Goal: Information Seeking & Learning: Learn about a topic

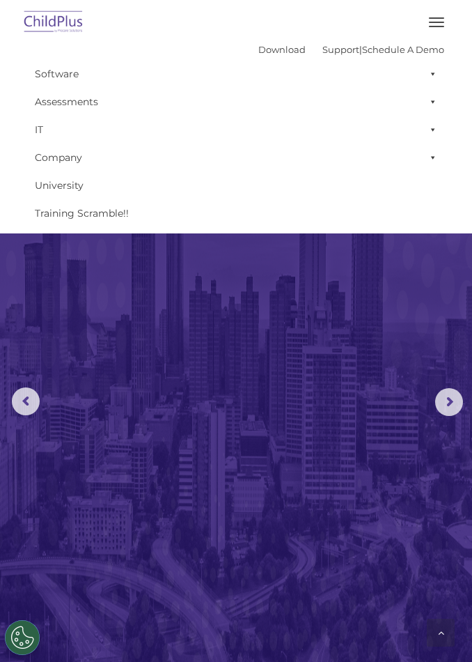
scroll to position [1794, 0]
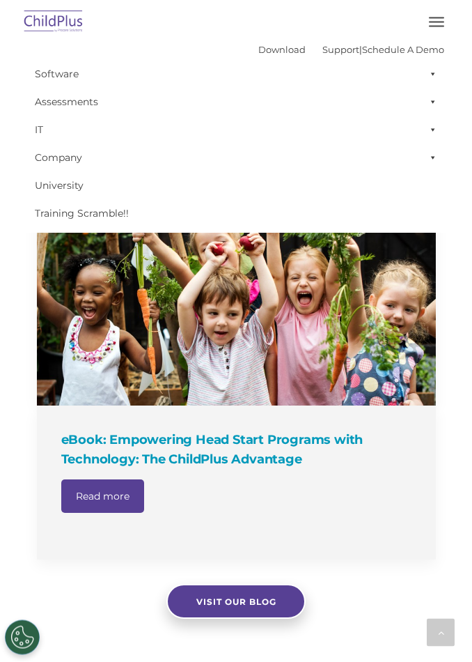
select select "MEDIUM"
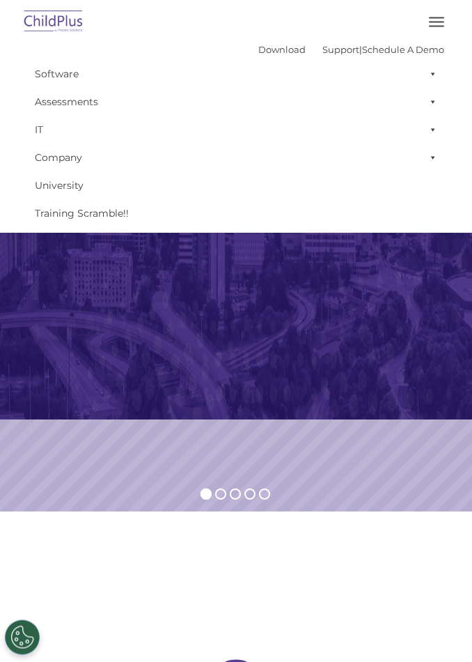
scroll to position [0, 0]
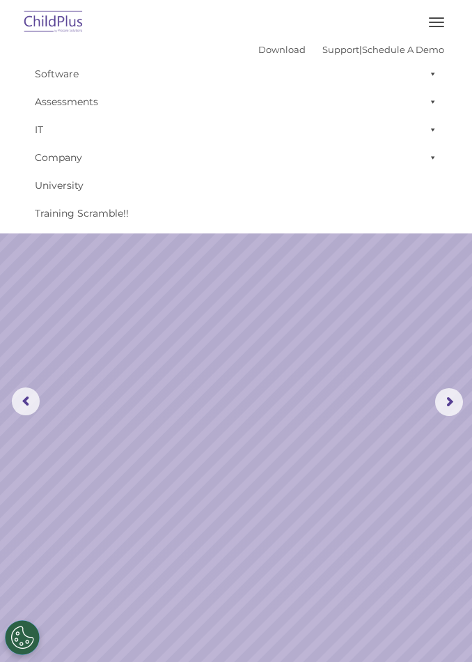
click at [442, 15] on button "button" at bounding box center [436, 22] width 29 height 22
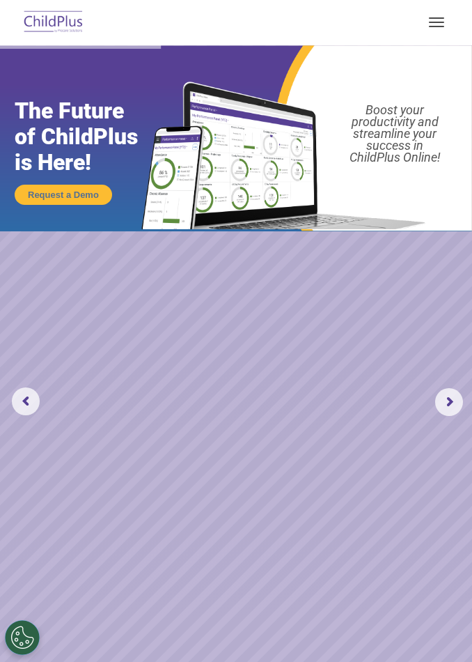
click at [442, 8] on div at bounding box center [236, 22] width 417 height 33
click at [451, 394] on rs-arrow at bounding box center [449, 402] width 28 height 28
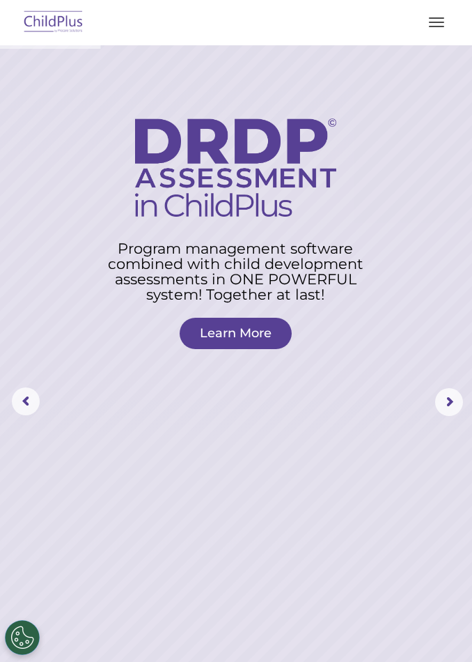
click at [439, 394] on rs-arrow at bounding box center [449, 402] width 28 height 28
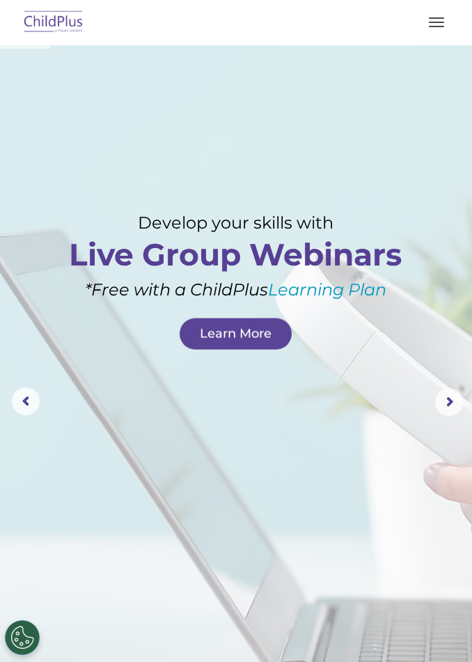
click at [445, 408] on rs-arrow at bounding box center [449, 402] width 28 height 28
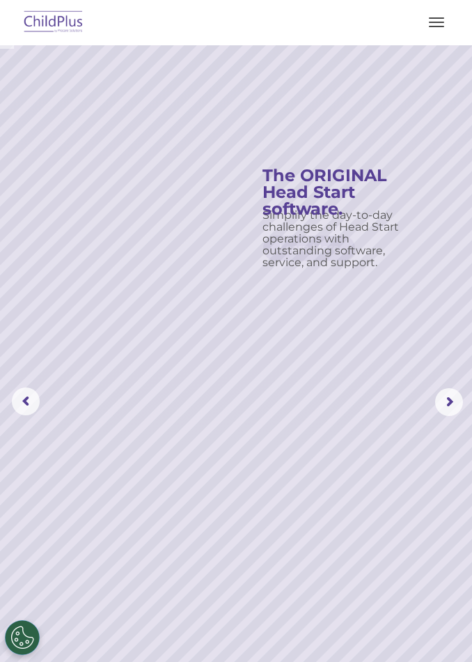
click at [440, 401] on rs-arrow at bounding box center [449, 402] width 28 height 28
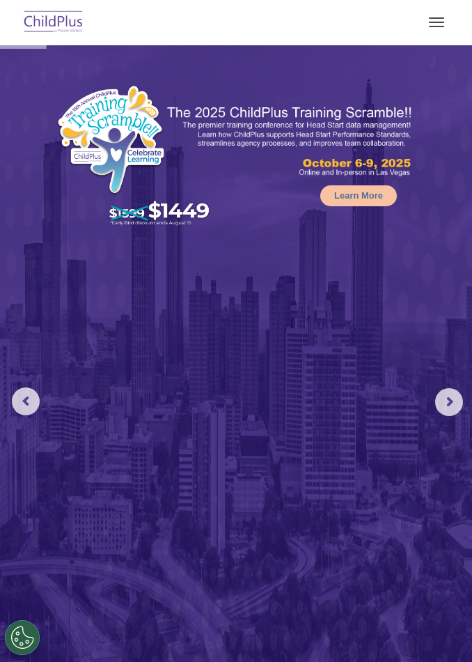
click at [453, 387] on img at bounding box center [236, 355] width 472 height 621
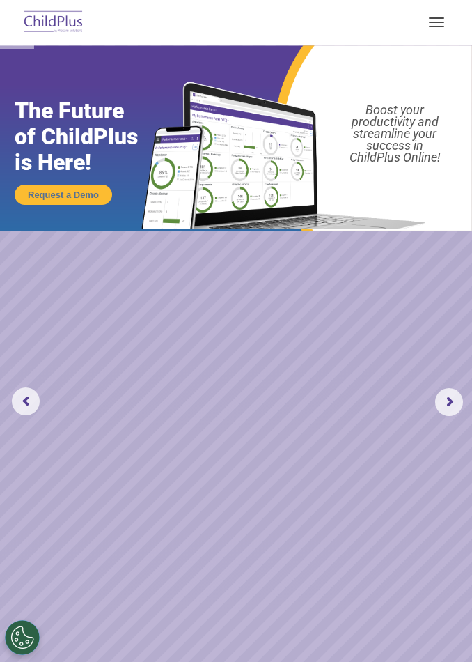
click at [75, 10] on img at bounding box center [53, 22] width 65 height 33
click at [60, 30] on img at bounding box center [53, 22] width 65 height 33
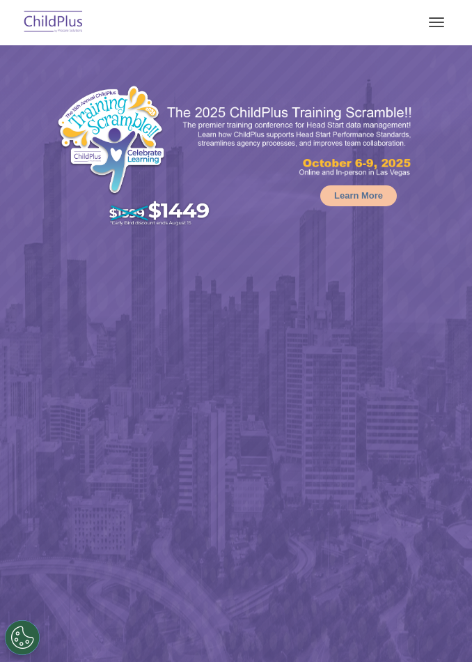
select select "MEDIUM"
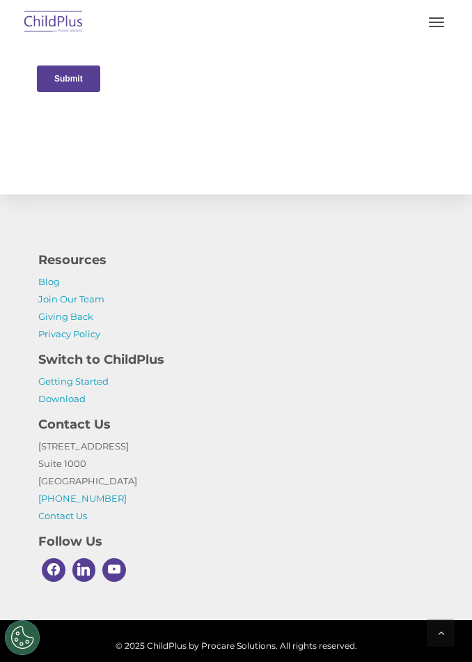
scroll to position [2987, 0]
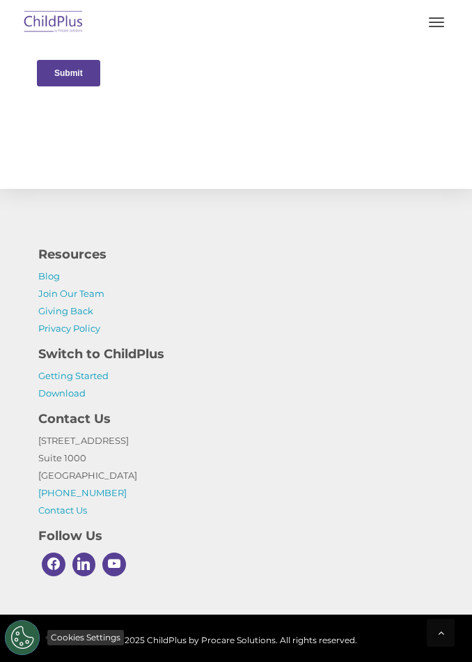
click at [24, 655] on button "Cookies Settings" at bounding box center [22, 637] width 35 height 35
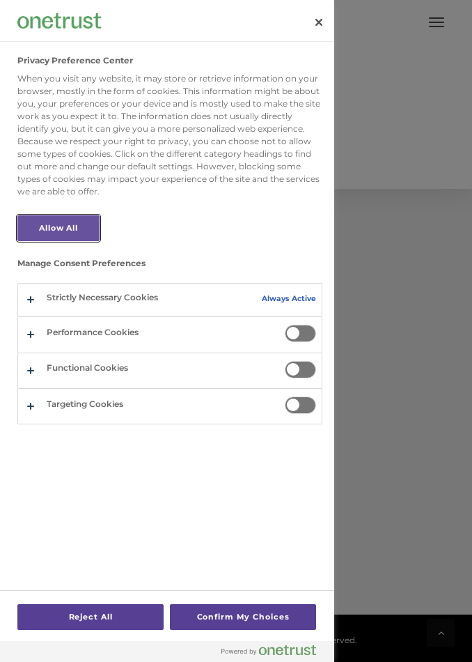
click at [88, 217] on button "Allow All" at bounding box center [58, 228] width 82 height 26
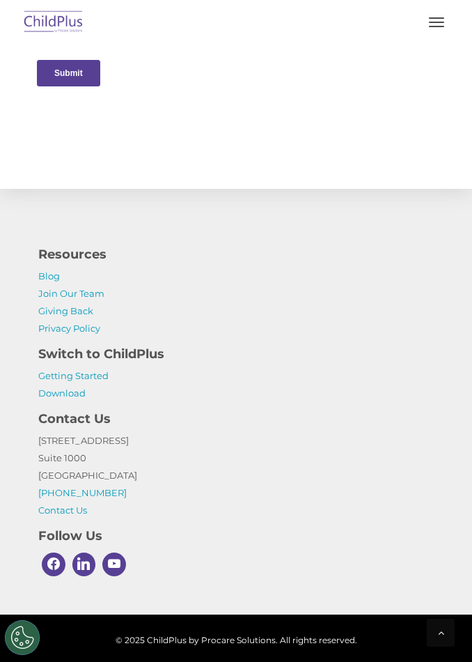
click at [75, 28] on img at bounding box center [53, 22] width 65 height 33
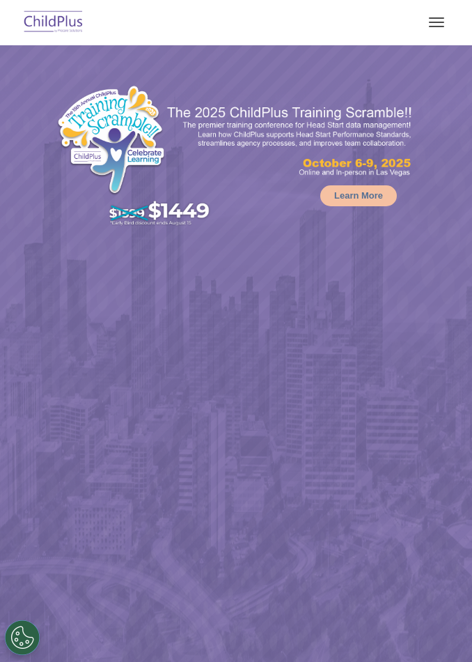
select select "MEDIUM"
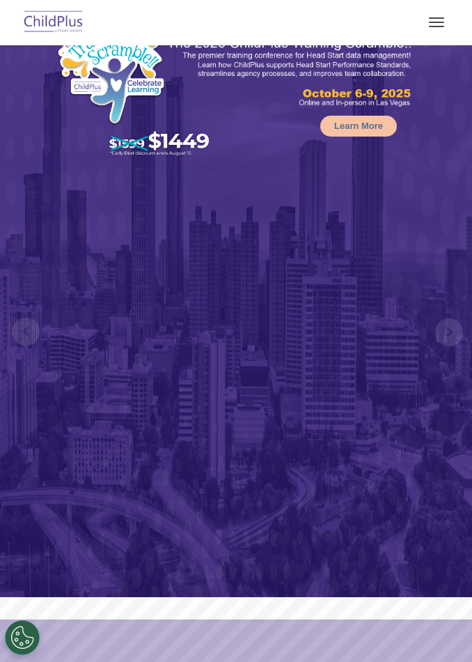
click at [387, 102] on img at bounding box center [290, 72] width 248 height 74
click at [364, 140] on img at bounding box center [236, 286] width 472 height 621
click at [361, 140] on img at bounding box center [236, 286] width 472 height 621
click at [366, 127] on link "Learn More" at bounding box center [358, 126] width 77 height 21
click at [364, 135] on link "Learn More" at bounding box center [358, 126] width 77 height 21
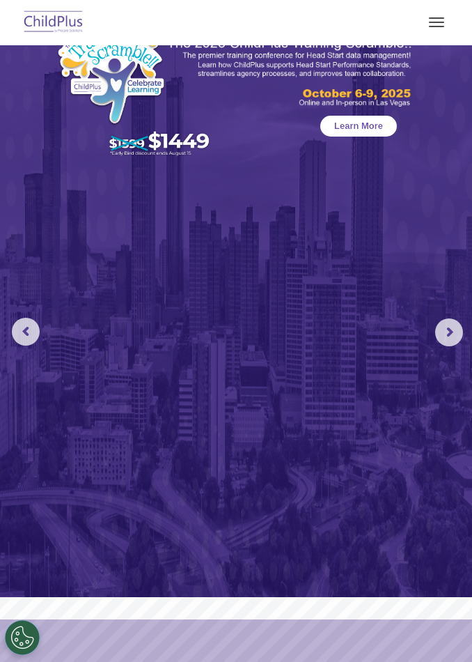
click at [356, 134] on link "Learn More" at bounding box center [358, 126] width 77 height 21
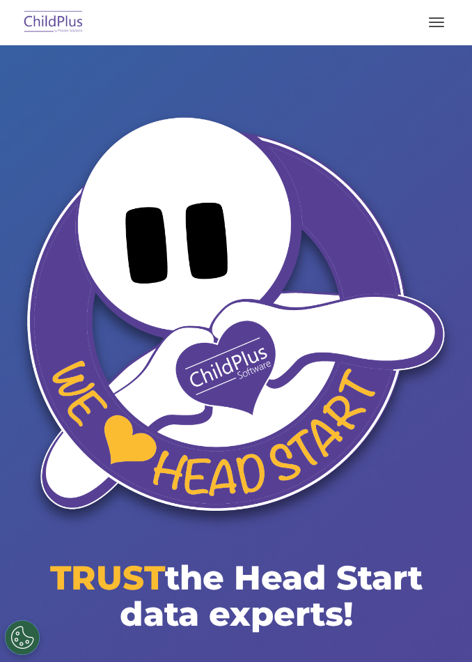
click at [449, 20] on button "button" at bounding box center [436, 22] width 29 height 22
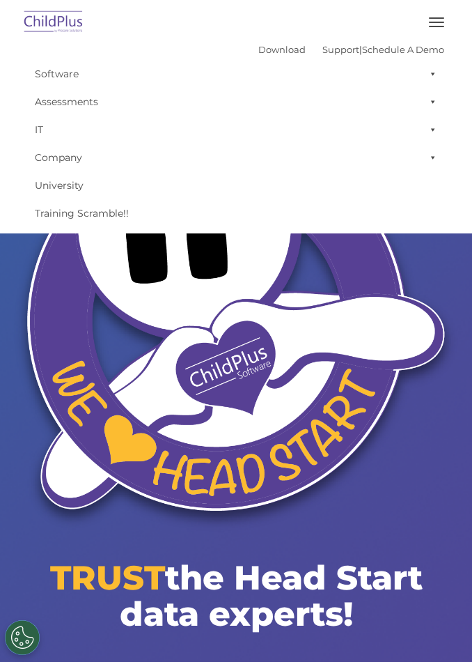
click at [303, 357] on img at bounding box center [235, 321] width 451 height 427
click at [54, 33] on img at bounding box center [53, 22] width 65 height 33
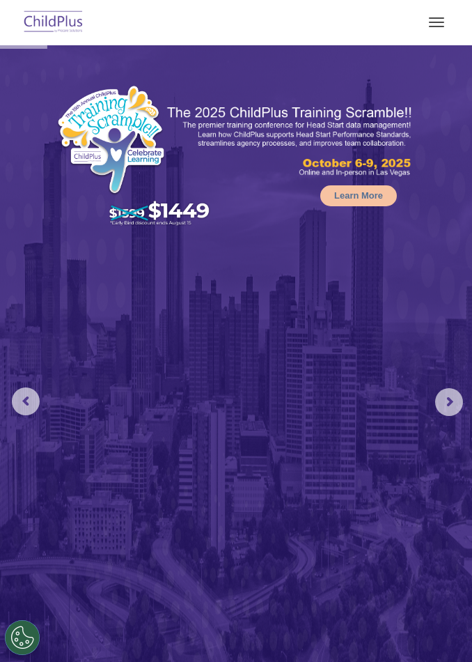
select select "MEDIUM"
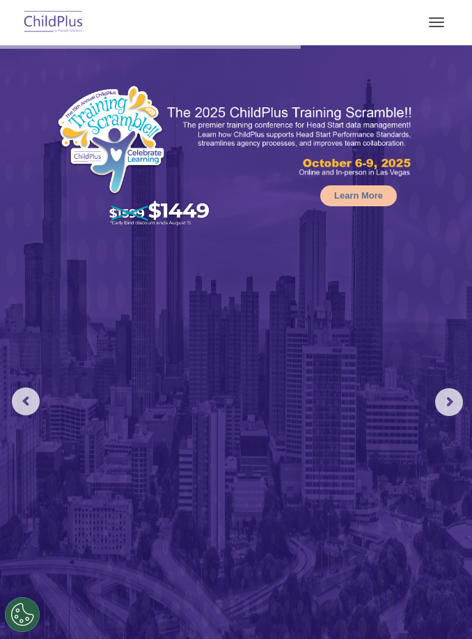
click at [38, 396] on rs-arrow at bounding box center [26, 401] width 28 height 28
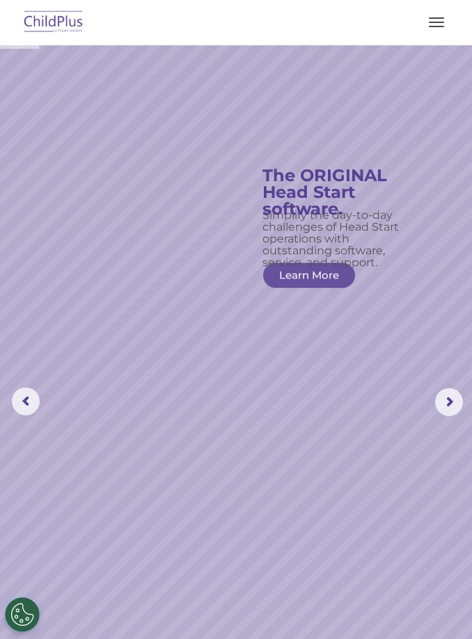
click at [38, 403] on rs-arrow at bounding box center [26, 401] width 28 height 28
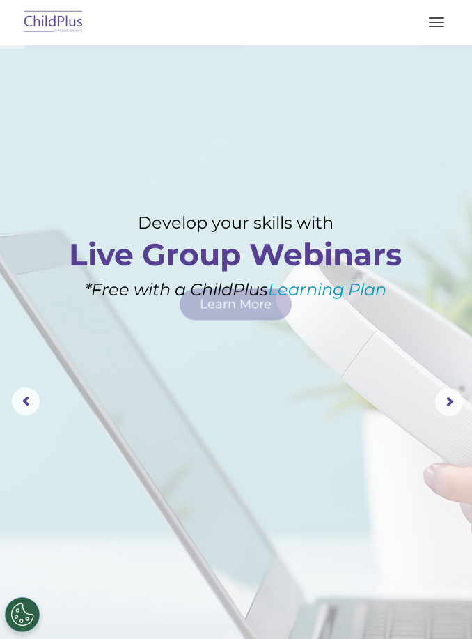
click at [39, 401] on rs-arrow at bounding box center [26, 401] width 28 height 28
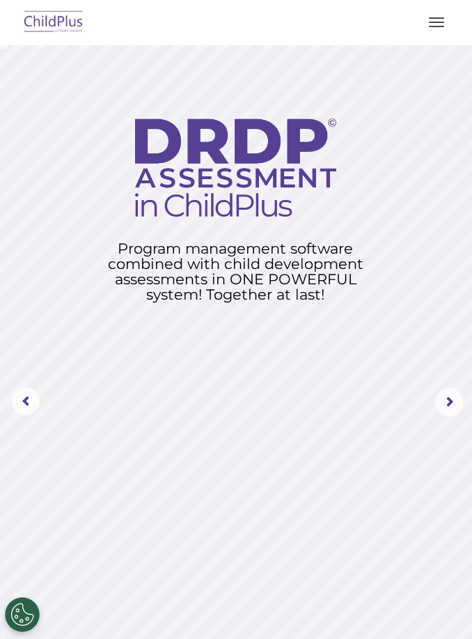
click at [36, 394] on rs-arrow at bounding box center [26, 401] width 28 height 28
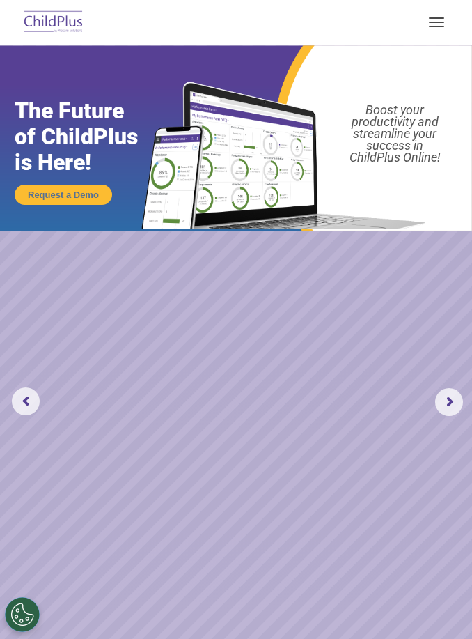
click at [39, 395] on rs-arrow at bounding box center [26, 401] width 28 height 28
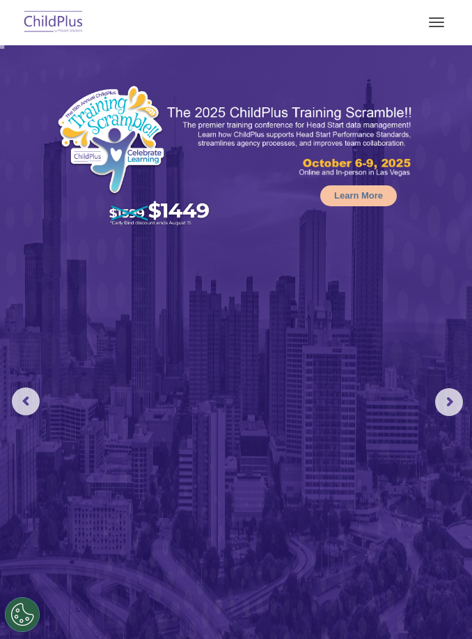
click at [34, 396] on rs-arrow at bounding box center [26, 401] width 28 height 28
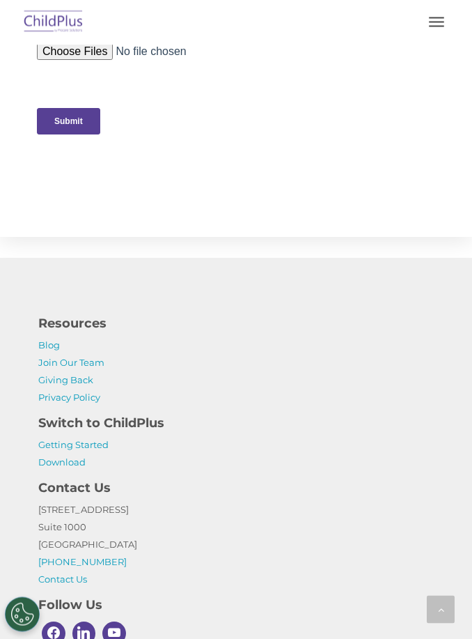
scroll to position [3008, 0]
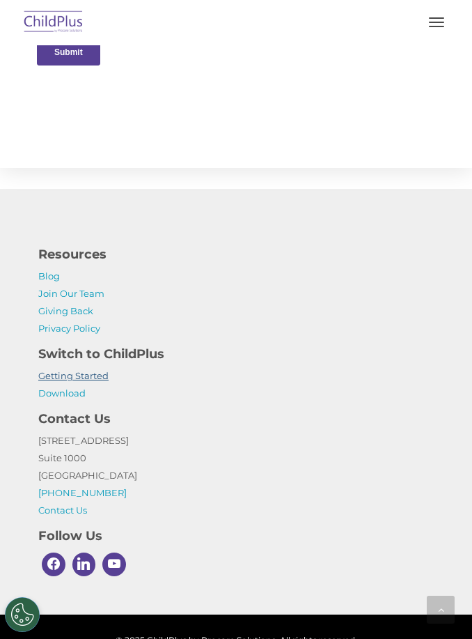
click at [91, 381] on link "Getting Started" at bounding box center [73, 375] width 70 height 11
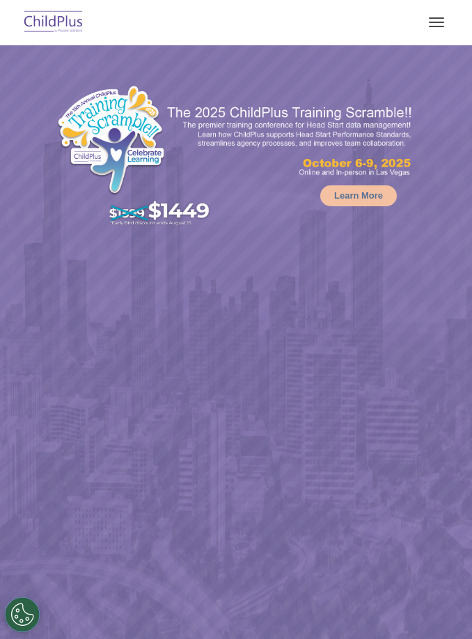
select select "MEDIUM"
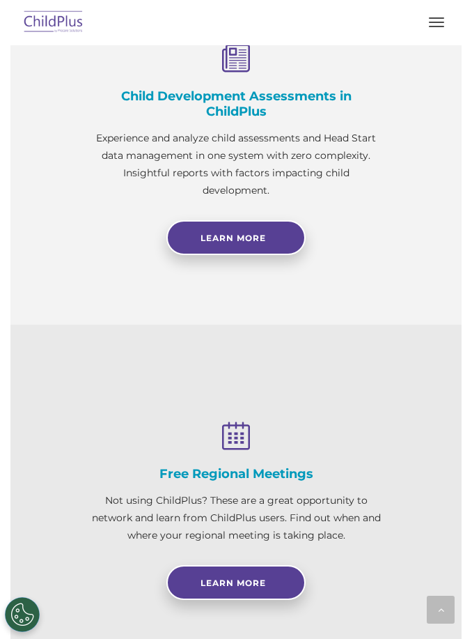
scroll to position [1204, 0]
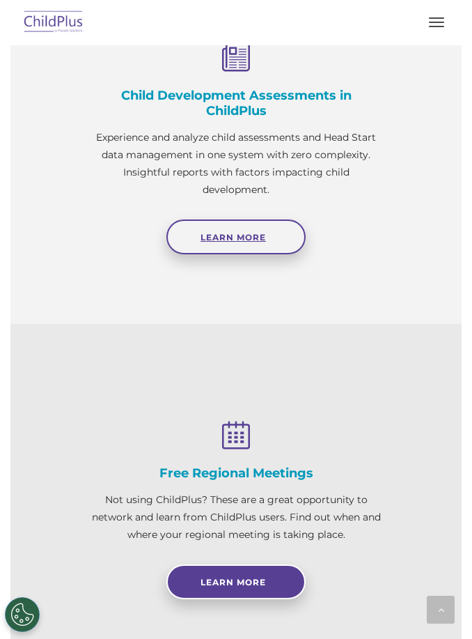
click at [256, 242] on span "Learn More" at bounding box center [233, 237] width 65 height 10
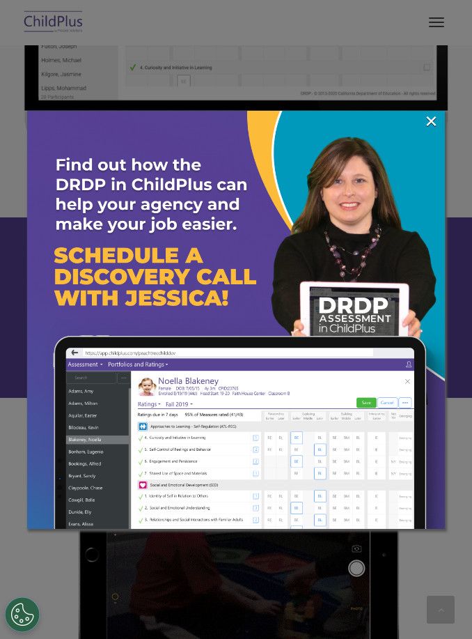
scroll to position [1252, 0]
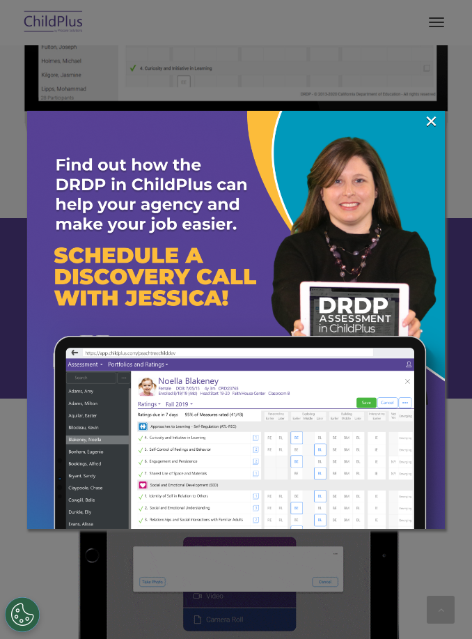
click at [329, 469] on img at bounding box center [236, 320] width 418 height 418
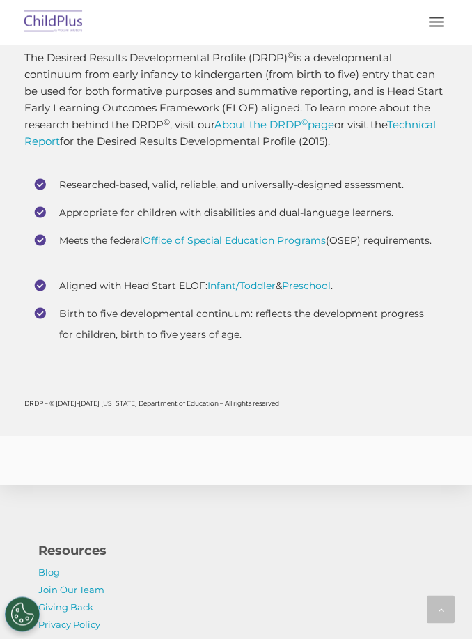
scroll to position [7163, 0]
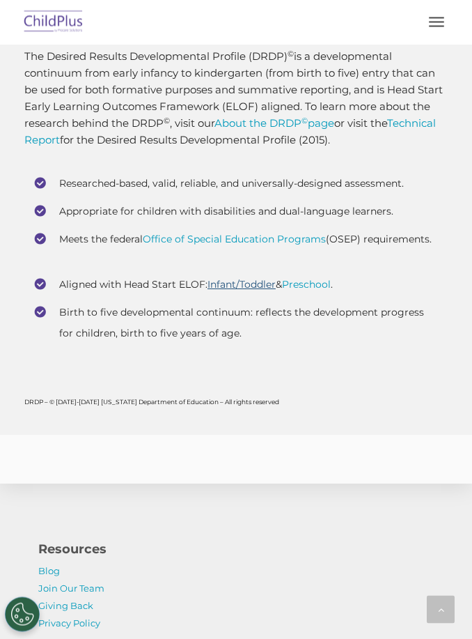
click at [244, 291] on link "Infant/Toddler" at bounding box center [242, 285] width 68 height 13
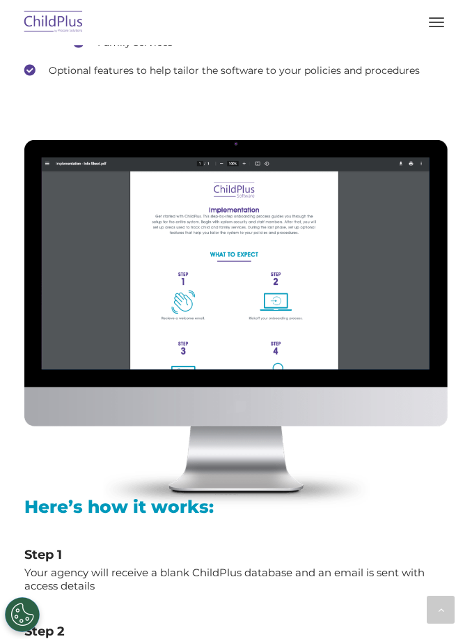
scroll to position [1933, 0]
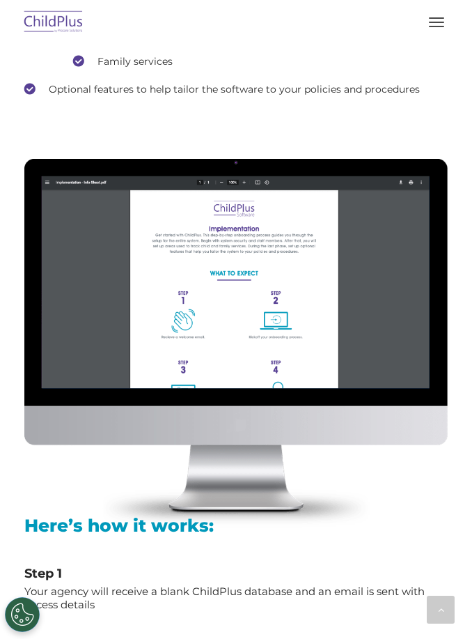
click at [78, 17] on img at bounding box center [53, 22] width 65 height 33
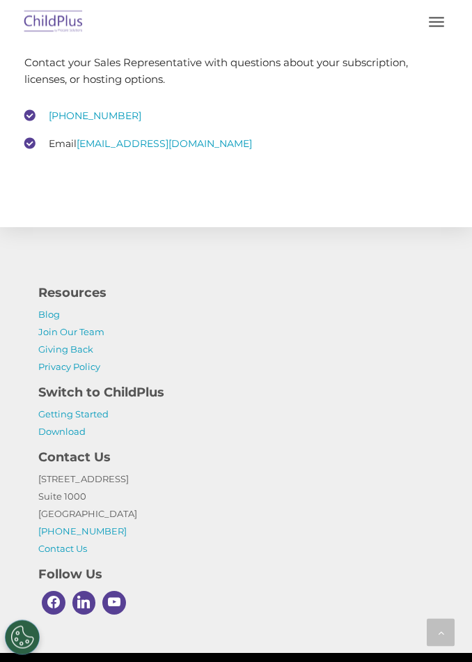
scroll to position [3695, 0]
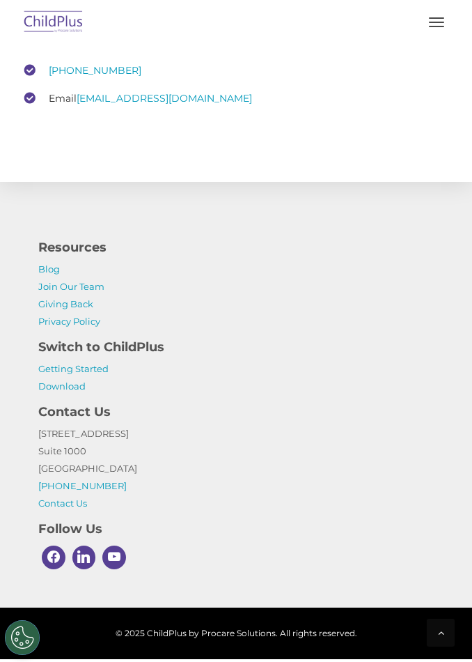
click at [435, 32] on button "button" at bounding box center [436, 22] width 29 height 22
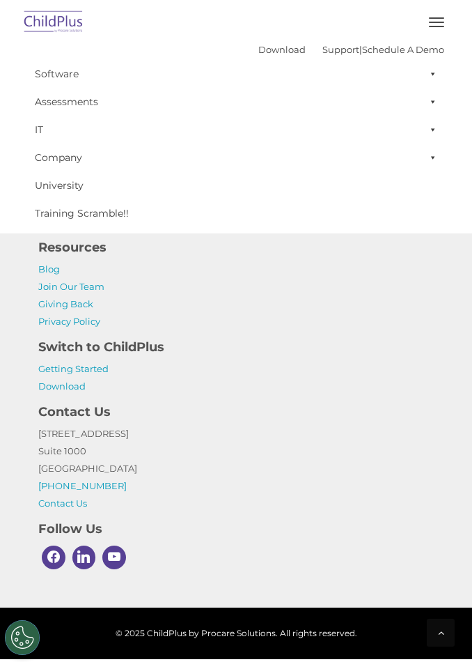
click at [444, 31] on button "button" at bounding box center [436, 22] width 29 height 22
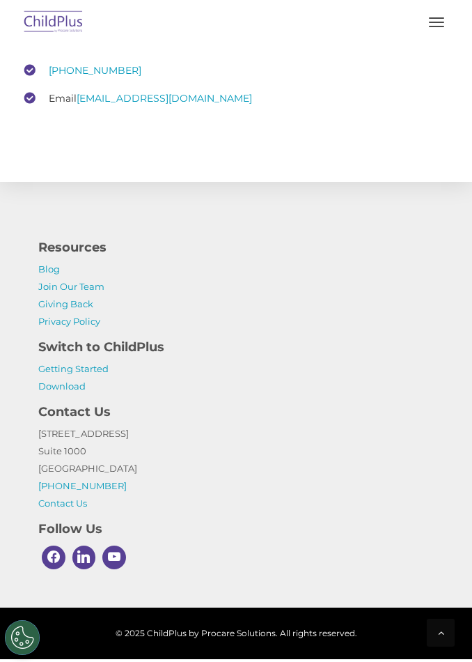
click at [371, 257] on h4 "Resources" at bounding box center [236, 248] width 396 height 20
click at [442, 28] on button "button" at bounding box center [436, 22] width 29 height 22
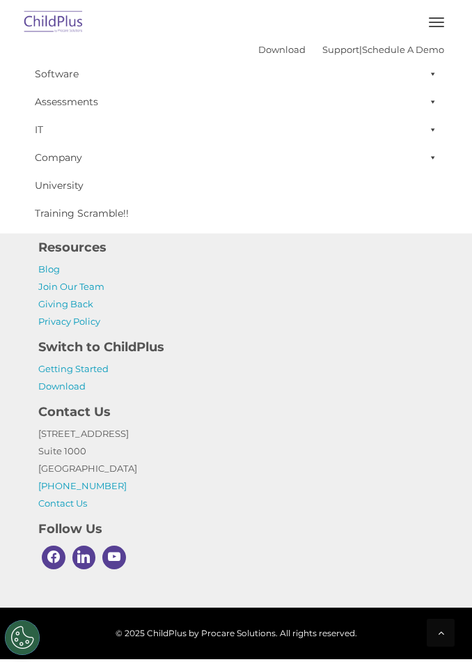
click at [435, 20] on button "button" at bounding box center [436, 22] width 29 height 22
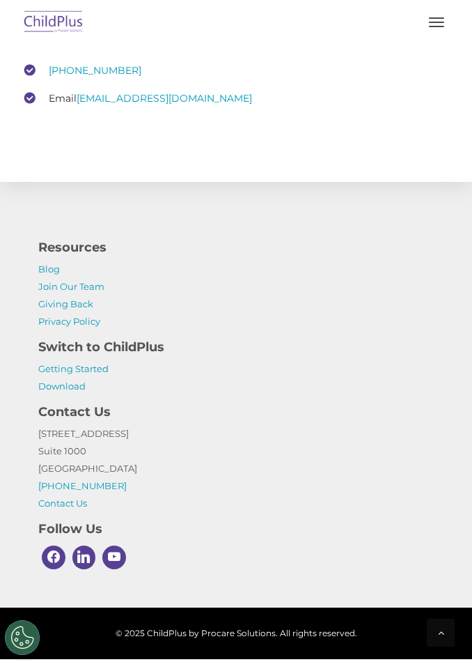
click at [311, 348] on h4 "Switch to ChildPlus" at bounding box center [236, 347] width 396 height 20
click at [419, 557] on div at bounding box center [236, 557] width 396 height 31
click at [421, 544] on div "Follow Us" at bounding box center [236, 542] width 417 height 61
click at [65, 13] on img at bounding box center [53, 22] width 65 height 33
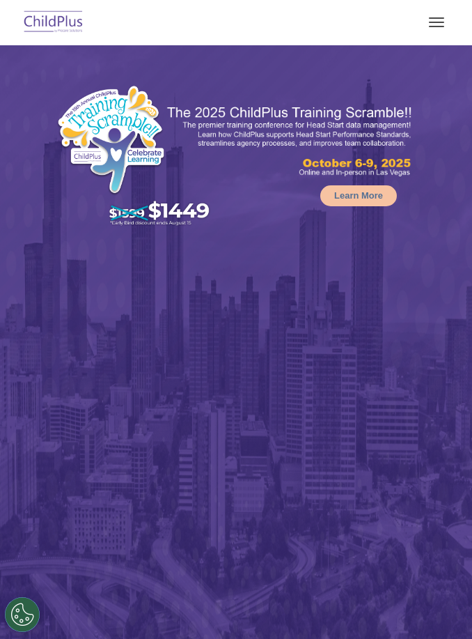
select select "MEDIUM"
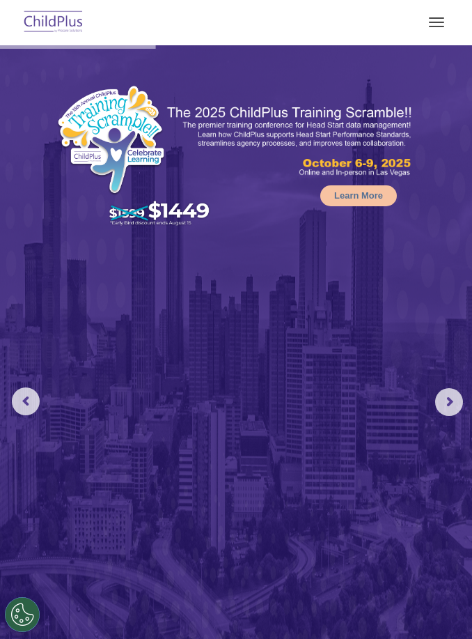
click at [446, 17] on button "button" at bounding box center [436, 22] width 29 height 22
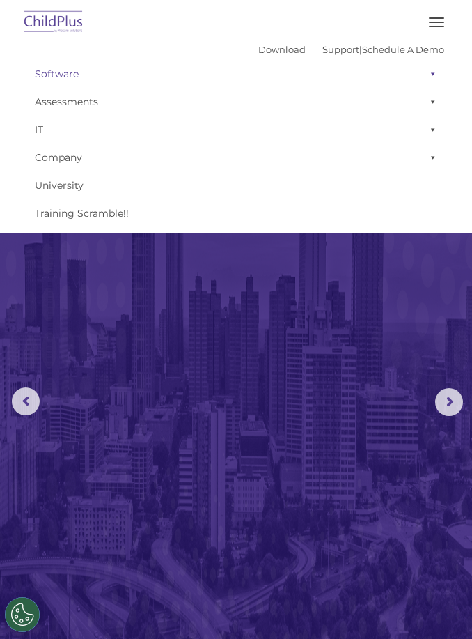
click at [437, 77] on span at bounding box center [431, 74] width 14 height 28
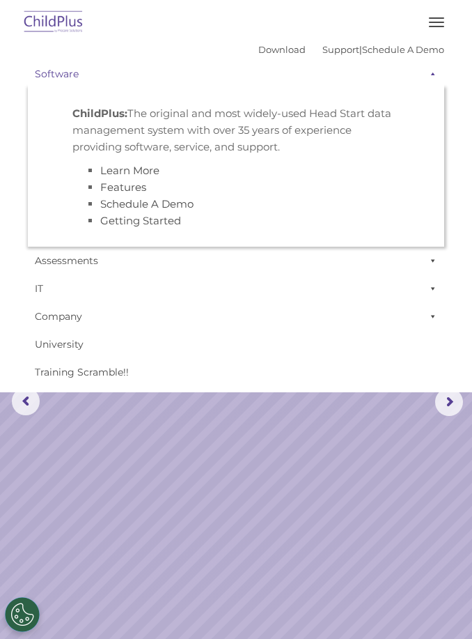
click at [436, 70] on span at bounding box center [431, 74] width 14 height 28
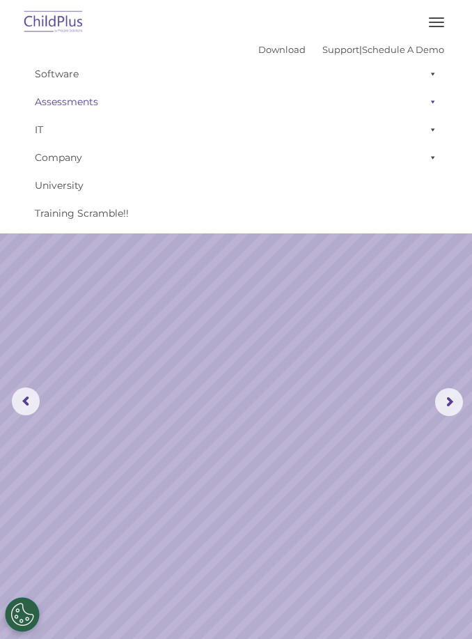
click at [436, 102] on span at bounding box center [431, 102] width 14 height 28
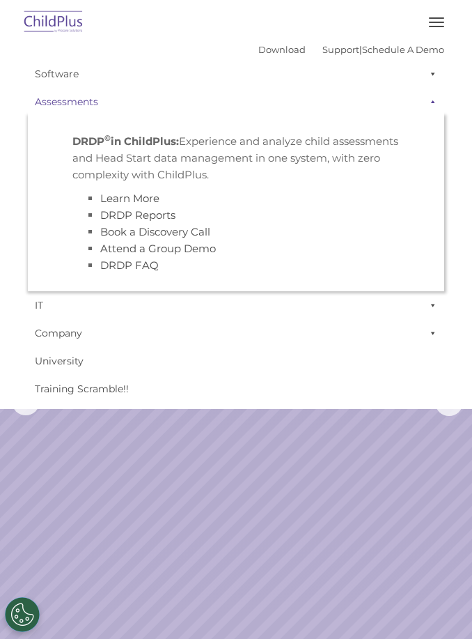
click at [426, 105] on span at bounding box center [431, 102] width 14 height 28
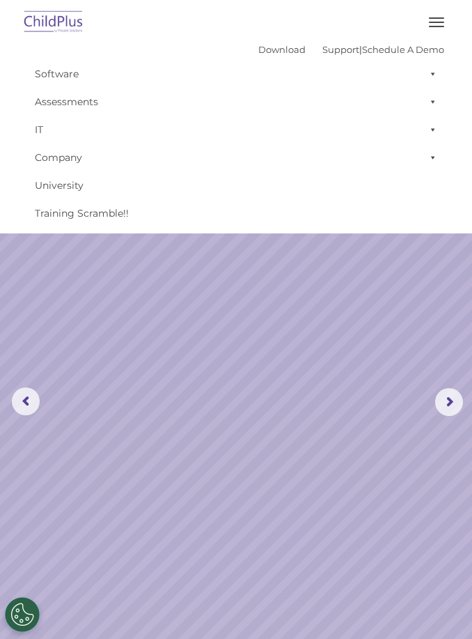
click at [445, 27] on button "button" at bounding box center [436, 22] width 29 height 22
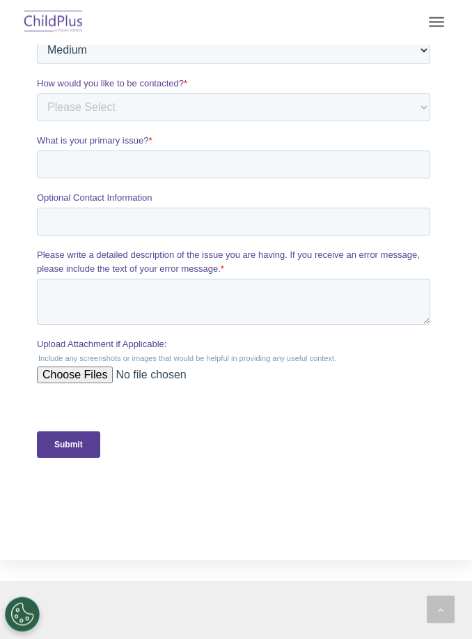
scroll to position [2616, 0]
click at [427, 312] on textarea "Please write a detailed description of the issue you are having. If you receive…" at bounding box center [233, 301] width 394 height 46
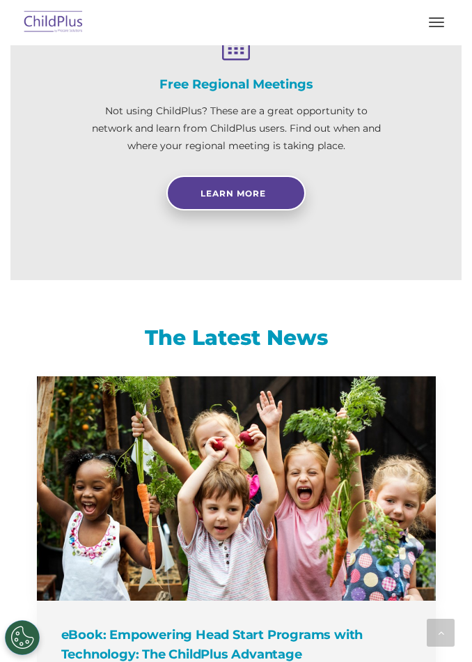
scroll to position [1592, 0]
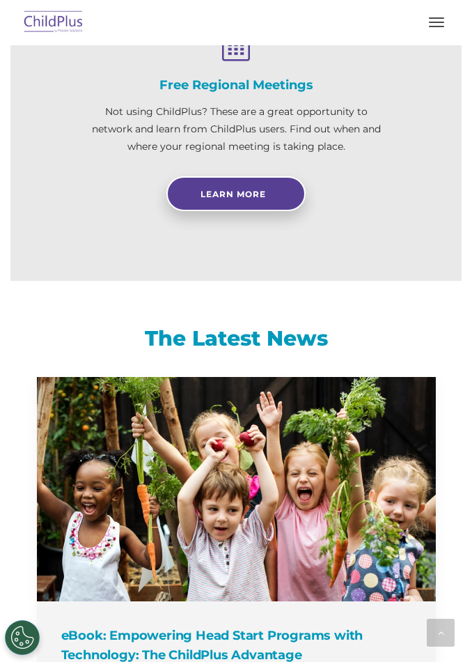
click at [434, 22] on span "button" at bounding box center [436, 22] width 15 height 1
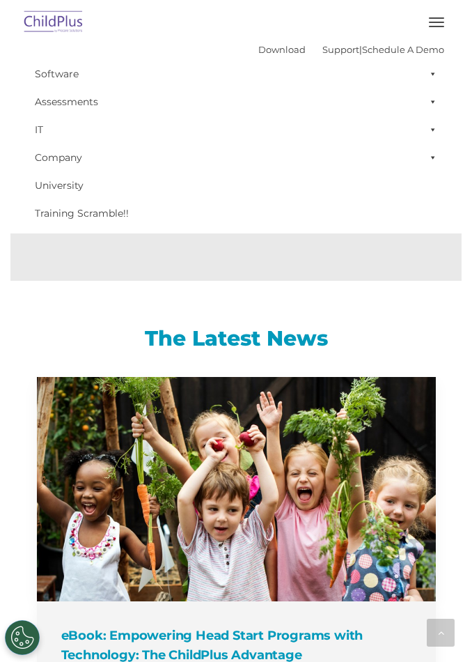
click at [370, 352] on h3 "The Latest News" at bounding box center [236, 339] width 399 height 28
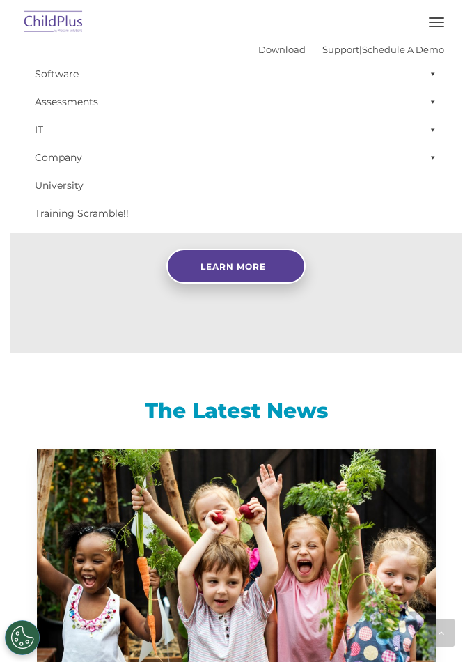
scroll to position [1518, 0]
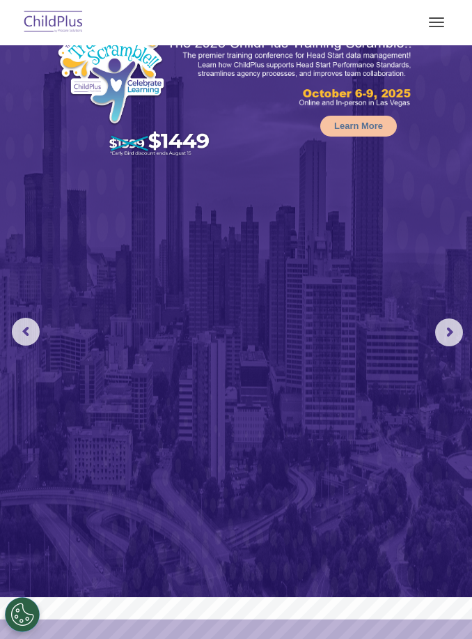
click at [470, 331] on img at bounding box center [236, 286] width 472 height 621
click at [455, 334] on rs-arrow at bounding box center [449, 332] width 28 height 28
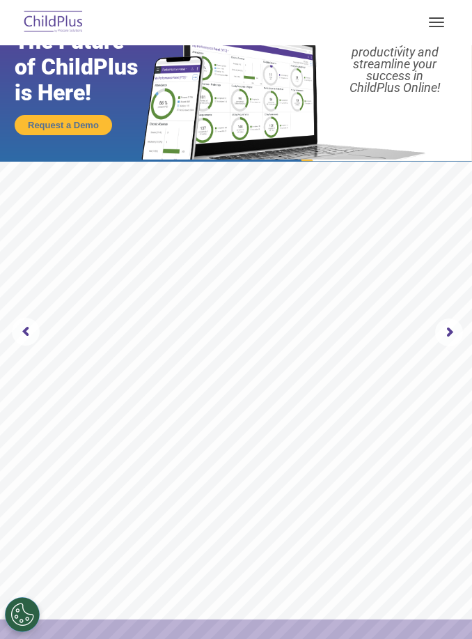
click at [454, 333] on rs-arrow at bounding box center [449, 332] width 28 height 28
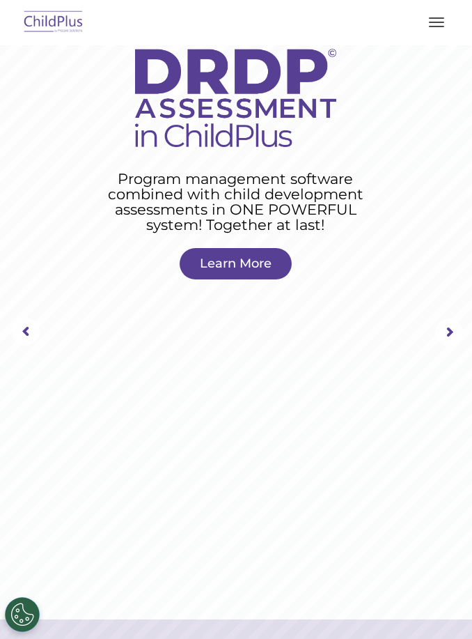
click at [463, 327] on rs-arrow at bounding box center [449, 332] width 28 height 28
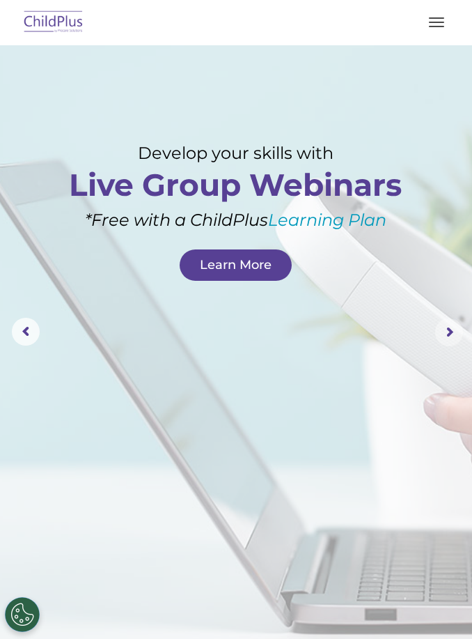
click at [445, 323] on rs-arrow at bounding box center [449, 332] width 28 height 28
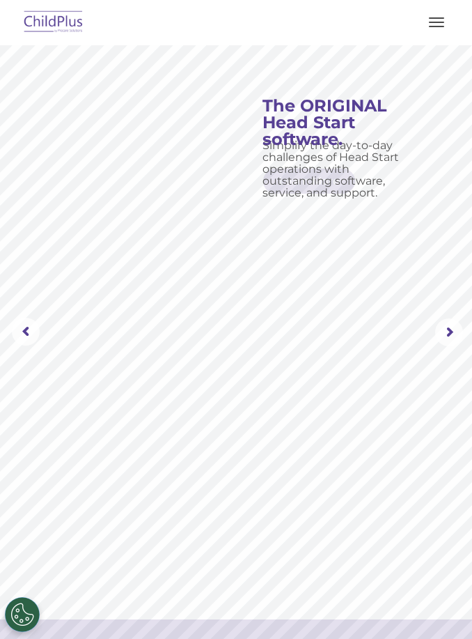
click at [447, 325] on rs-arrow at bounding box center [449, 332] width 28 height 28
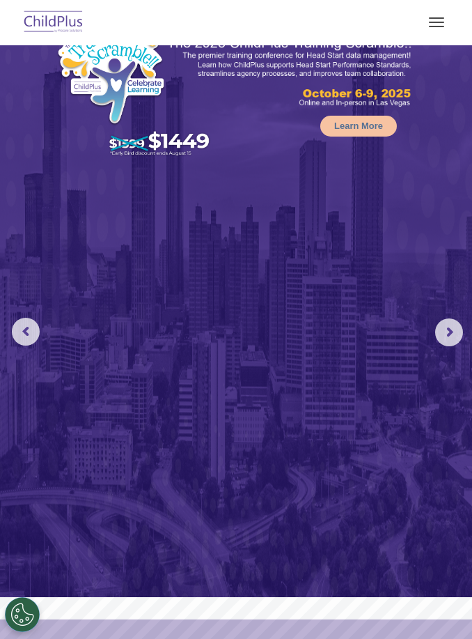
click at [38, 323] on rs-arrow at bounding box center [26, 332] width 28 height 28
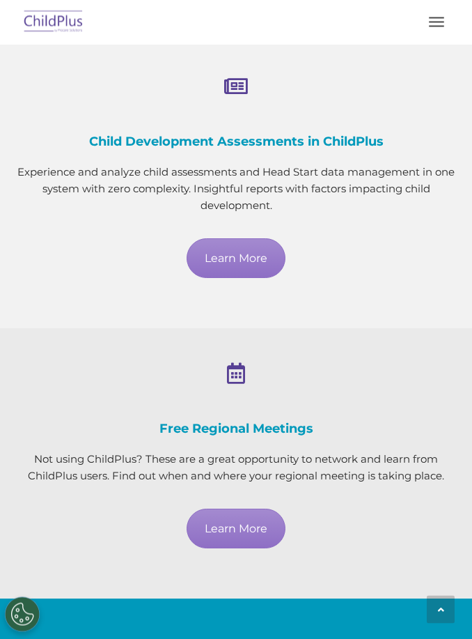
scroll to position [1433, 0]
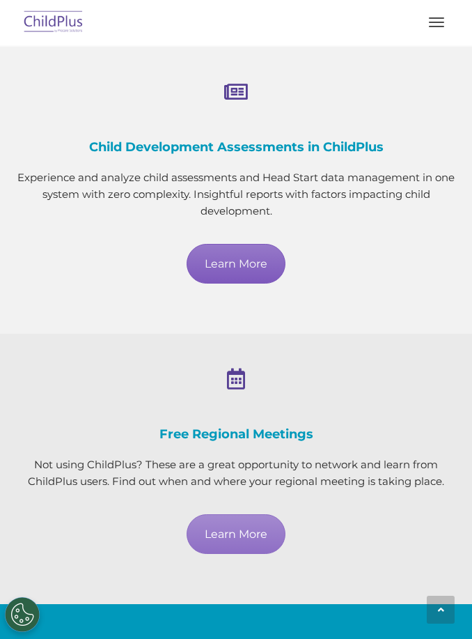
click at [265, 258] on link "Learn More" at bounding box center [236, 264] width 99 height 40
click at [244, 263] on link "Learn More" at bounding box center [236, 264] width 99 height 40
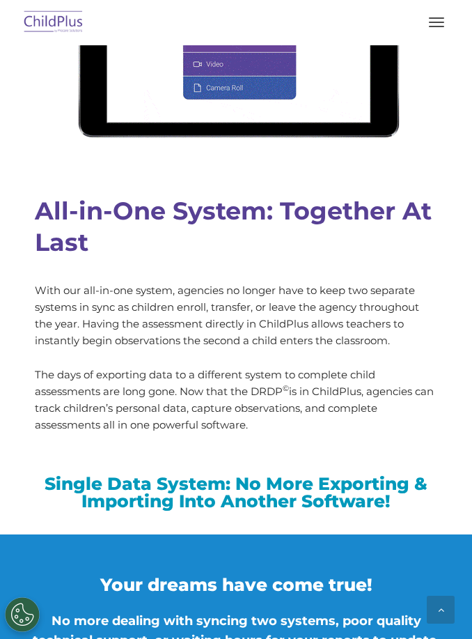
scroll to position [1782, 0]
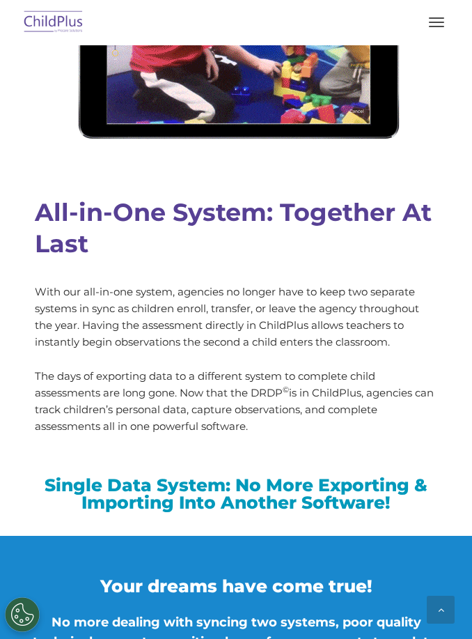
click at [68, 29] on img at bounding box center [53, 22] width 65 height 33
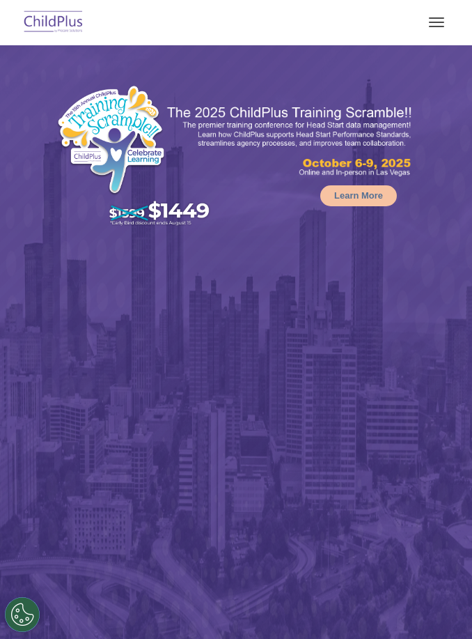
select select "MEDIUM"
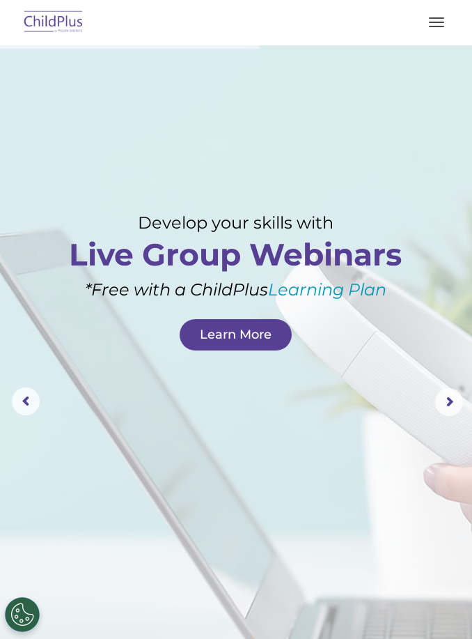
click at [91, 403] on rs-layer at bounding box center [236, 401] width 472 height 713
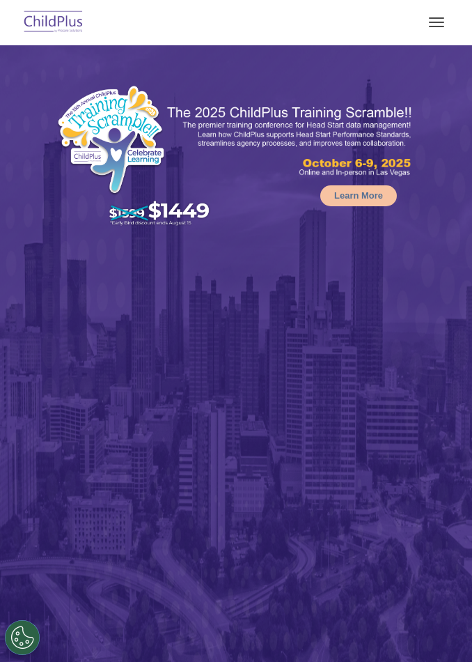
select select "MEDIUM"
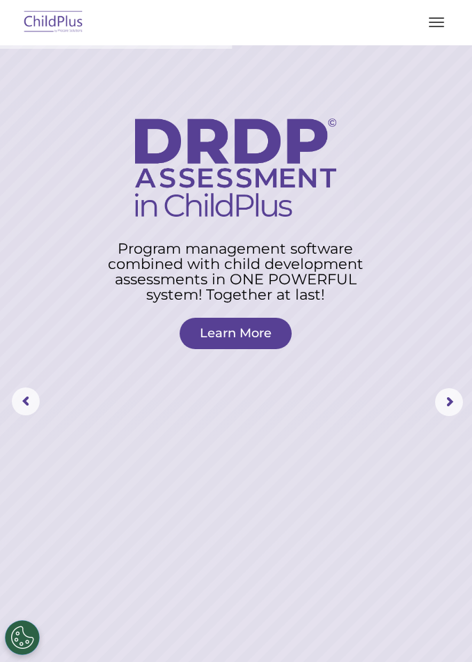
click at [450, 408] on rs-arrow at bounding box center [449, 402] width 28 height 28
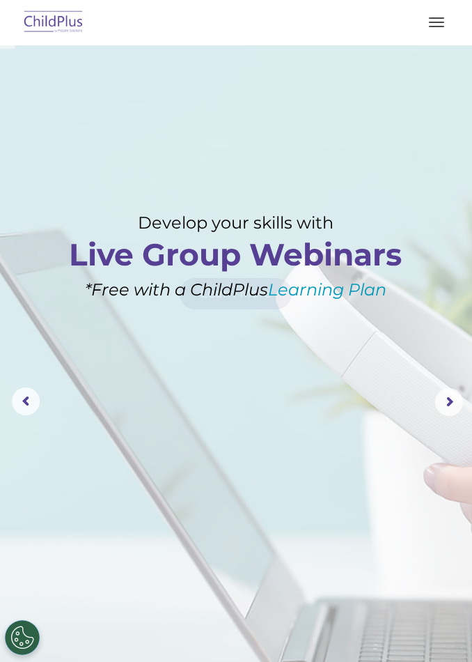
click at [447, 403] on rs-arrow at bounding box center [449, 402] width 28 height 28
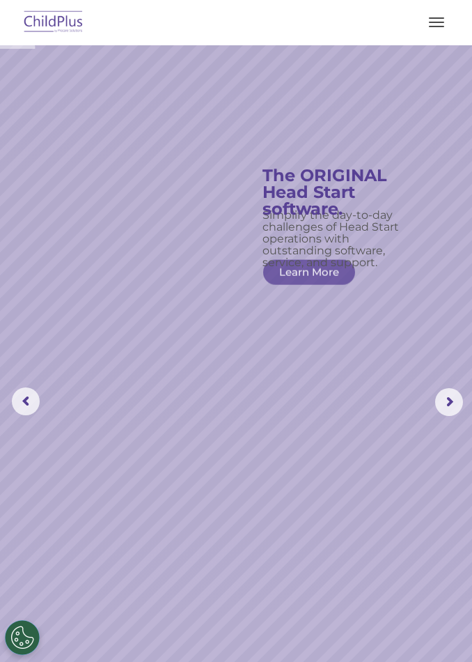
click at [444, 403] on rs-arrow at bounding box center [449, 402] width 28 height 28
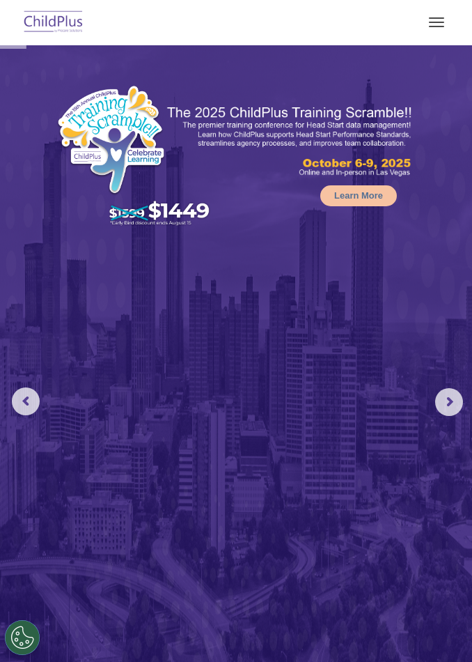
click at [445, 398] on rs-arrow at bounding box center [449, 402] width 28 height 28
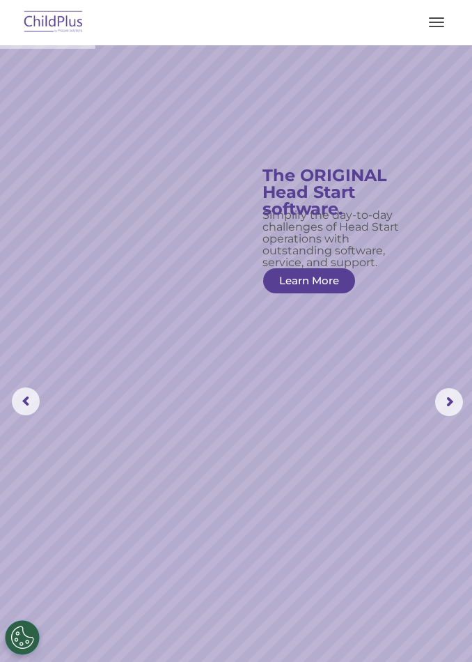
drag, startPoint x: 136, startPoint y: 168, endPoint x: -1, endPoint y: -1, distance: 216.9
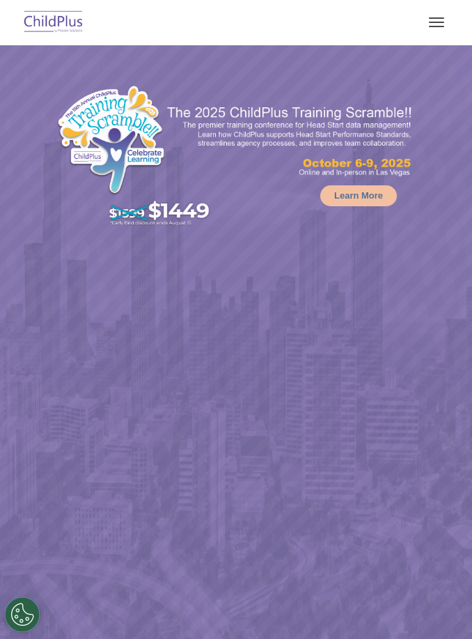
select select "MEDIUM"
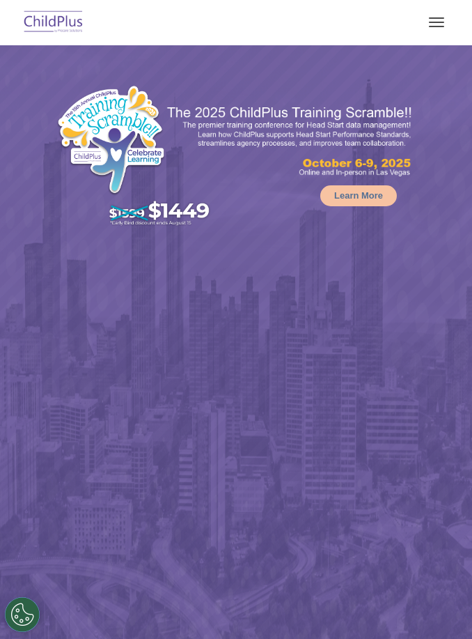
select select "MEDIUM"
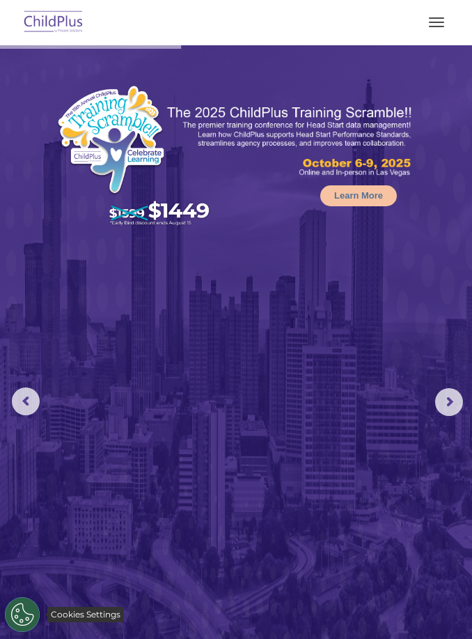
click at [26, 607] on button "Cookies Settings" at bounding box center [22, 614] width 35 height 35
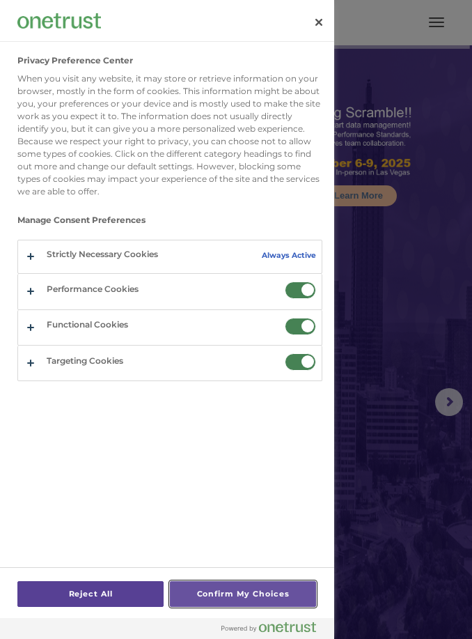
click at [265, 597] on button "Confirm My Choices" at bounding box center [243, 594] width 146 height 26
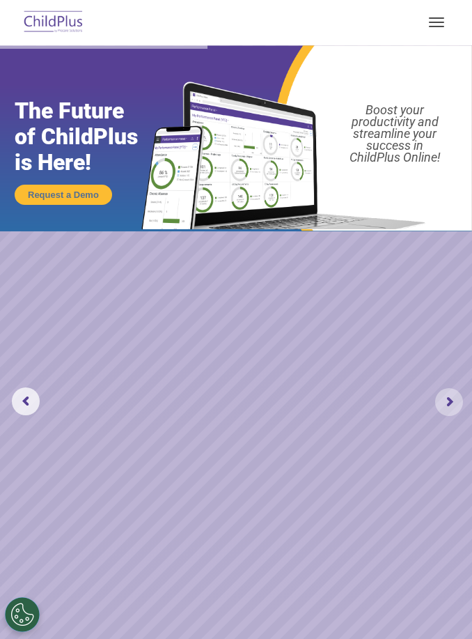
click at [447, 398] on rs-arrow at bounding box center [449, 402] width 28 height 28
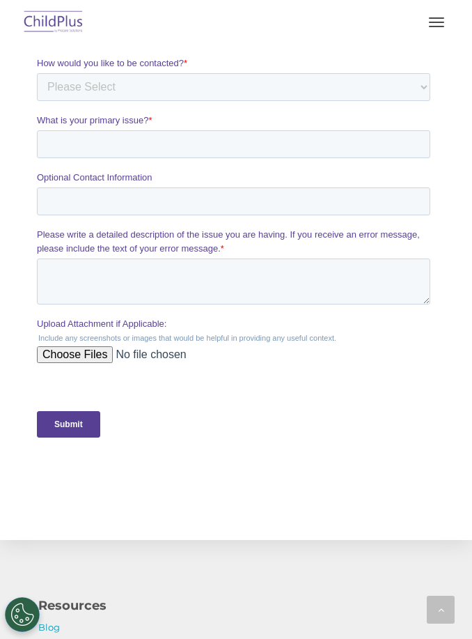
scroll to position [2634, 0]
